Goal: Task Accomplishment & Management: Manage account settings

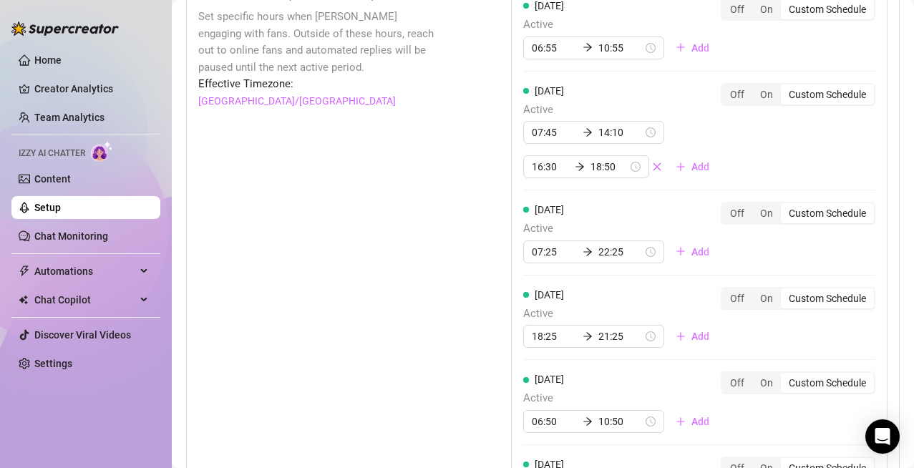
scroll to position [1114, 0]
click at [652, 166] on icon "close" at bounding box center [657, 167] width 10 height 10
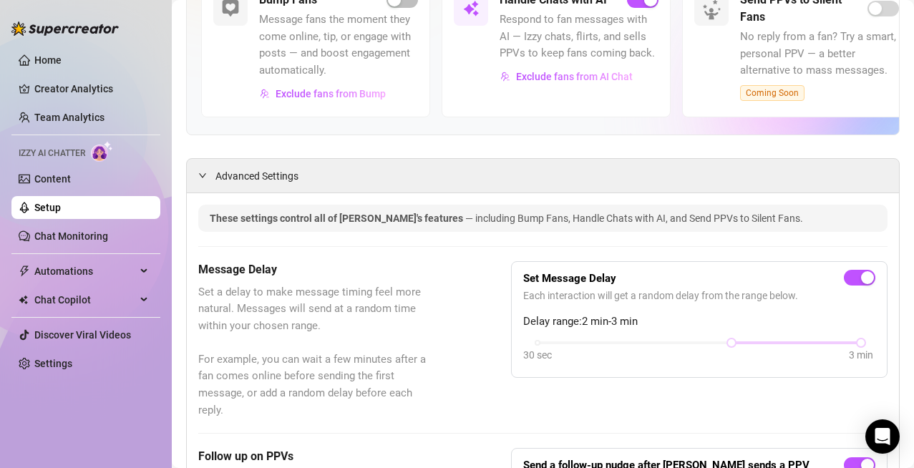
scroll to position [0, 0]
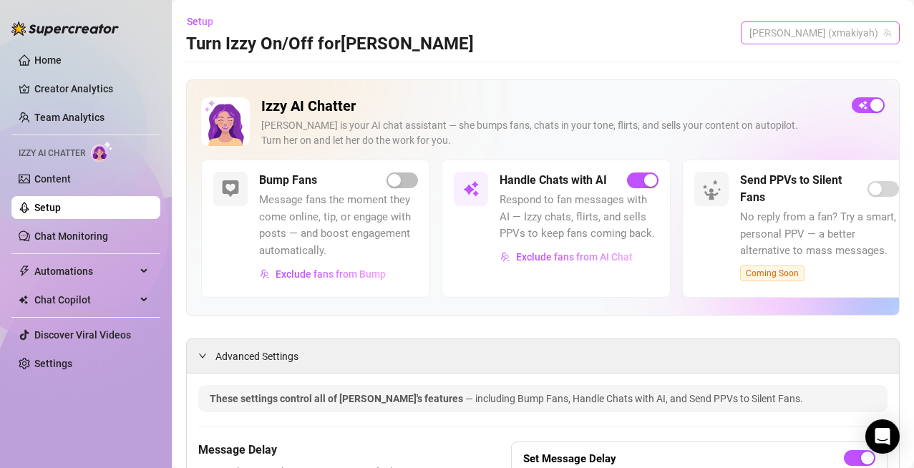
click at [823, 26] on span "[PERSON_NAME] (xmakiyah)" at bounding box center [820, 32] width 142 height 21
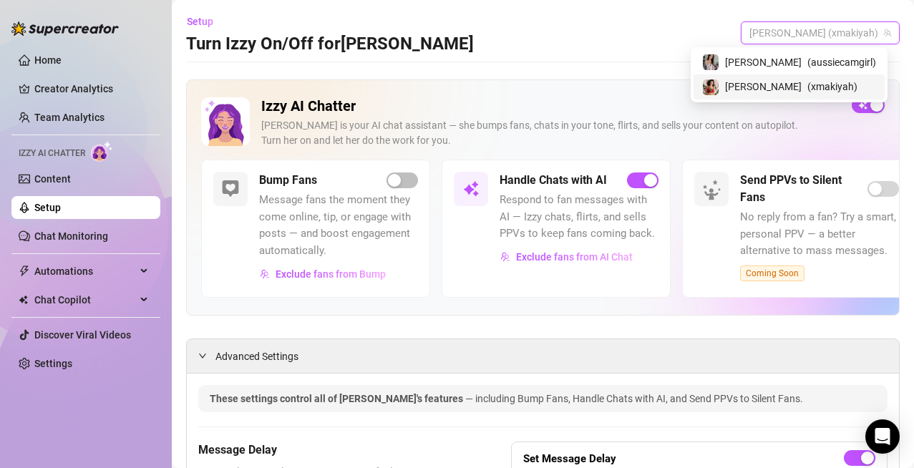
click at [801, 86] on div "[PERSON_NAME] ( xmakiyah )" at bounding box center [789, 86] width 174 height 17
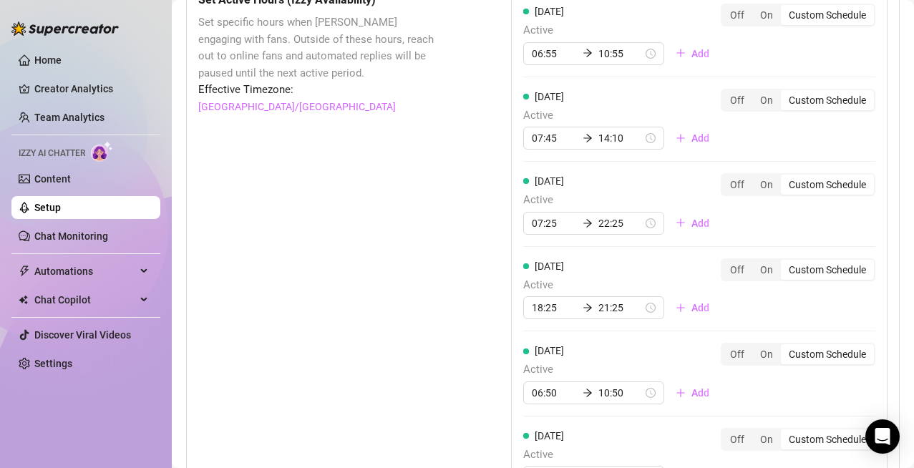
scroll to position [1110, 0]
click at [691, 140] on span "Add" at bounding box center [700, 137] width 18 height 11
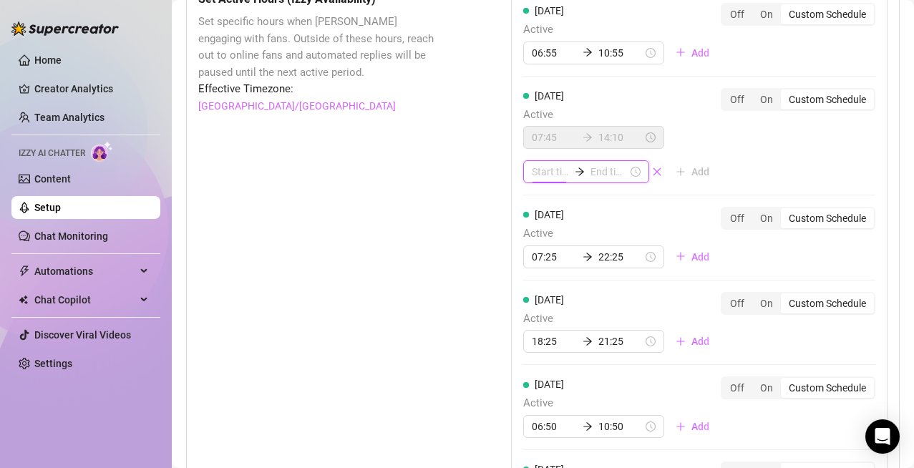
click at [532, 167] on input at bounding box center [550, 172] width 37 height 16
type input "01:00"
type input "16:00"
click at [535, 251] on div "20" at bounding box center [539, 249] width 34 height 20
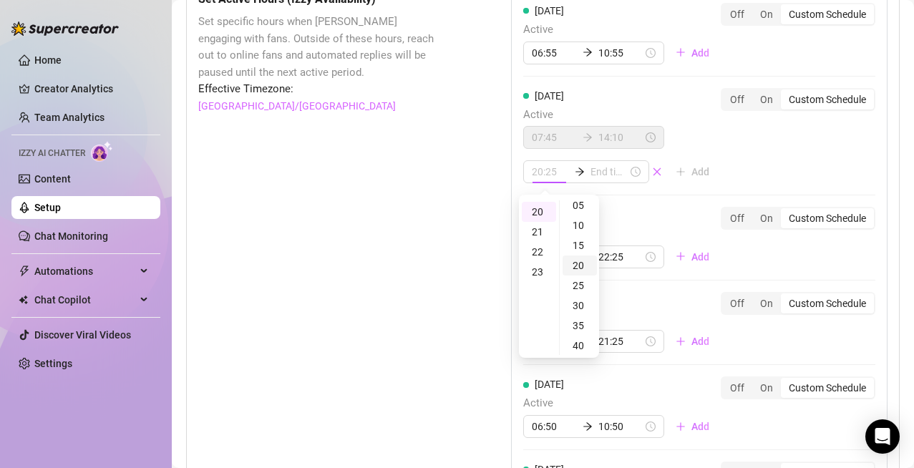
scroll to position [26, 0]
click at [578, 291] on div "25" at bounding box center [580, 285] width 34 height 20
type input "20:25"
click at [601, 166] on input at bounding box center [609, 172] width 37 height 16
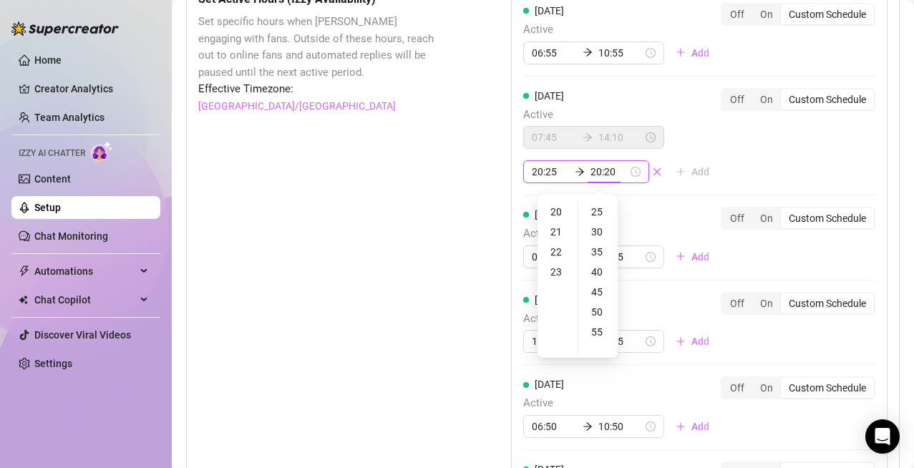
type input "20:25"
click at [556, 236] on div "21" at bounding box center [557, 232] width 34 height 20
type input "21:50"
click at [601, 311] on div "50" at bounding box center [598, 312] width 34 height 20
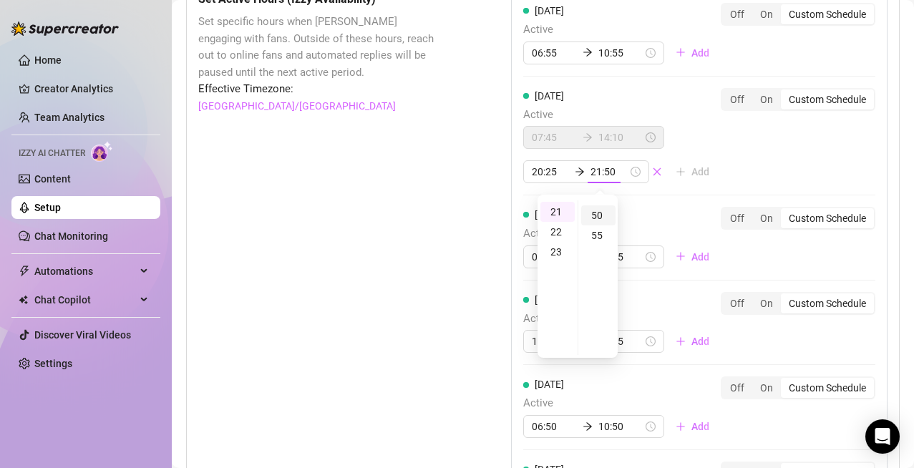
scroll to position [199, 0]
click at [445, 220] on div "Set Active Hours (Izzy Availability) Set specific hours when Izzy engaging with…" at bounding box center [542, 362] width 689 height 743
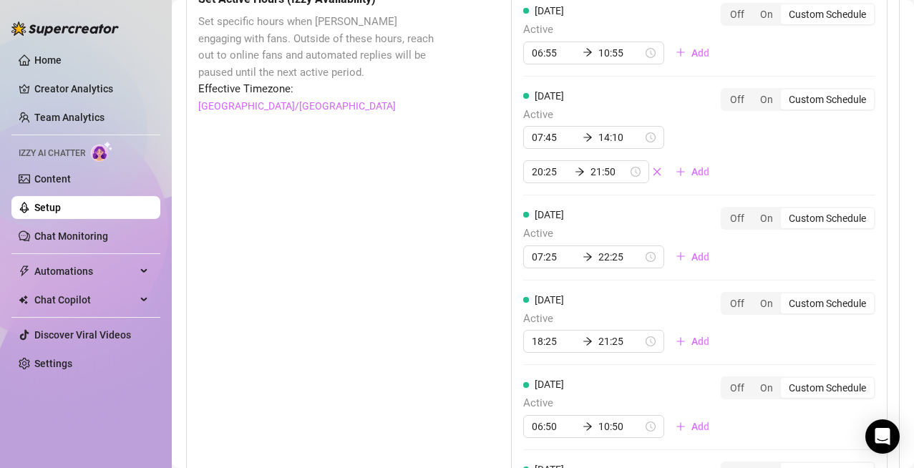
scroll to position [0, 0]
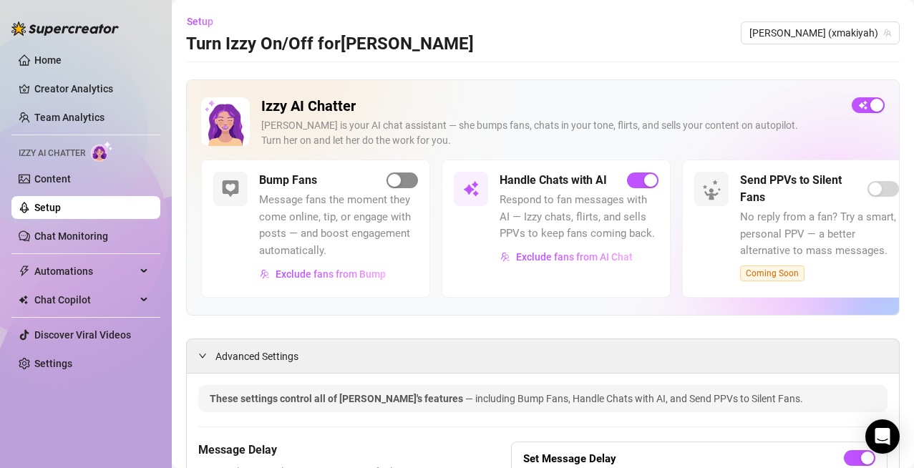
click at [394, 187] on div "button" at bounding box center [394, 180] width 13 height 13
